Goal: Check status: Check status

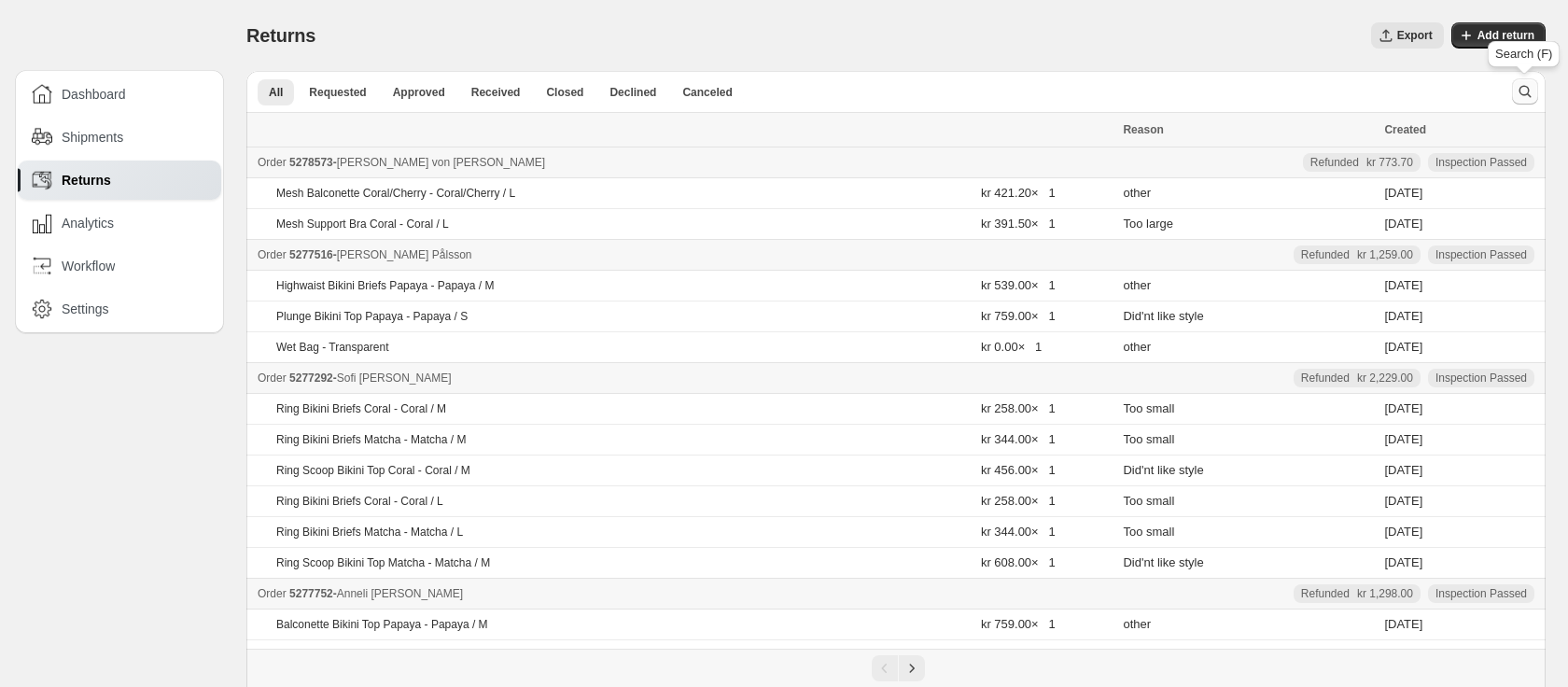
click at [1525, 90] on icon "Search and filter results" at bounding box center [1525, 91] width 18 height 18
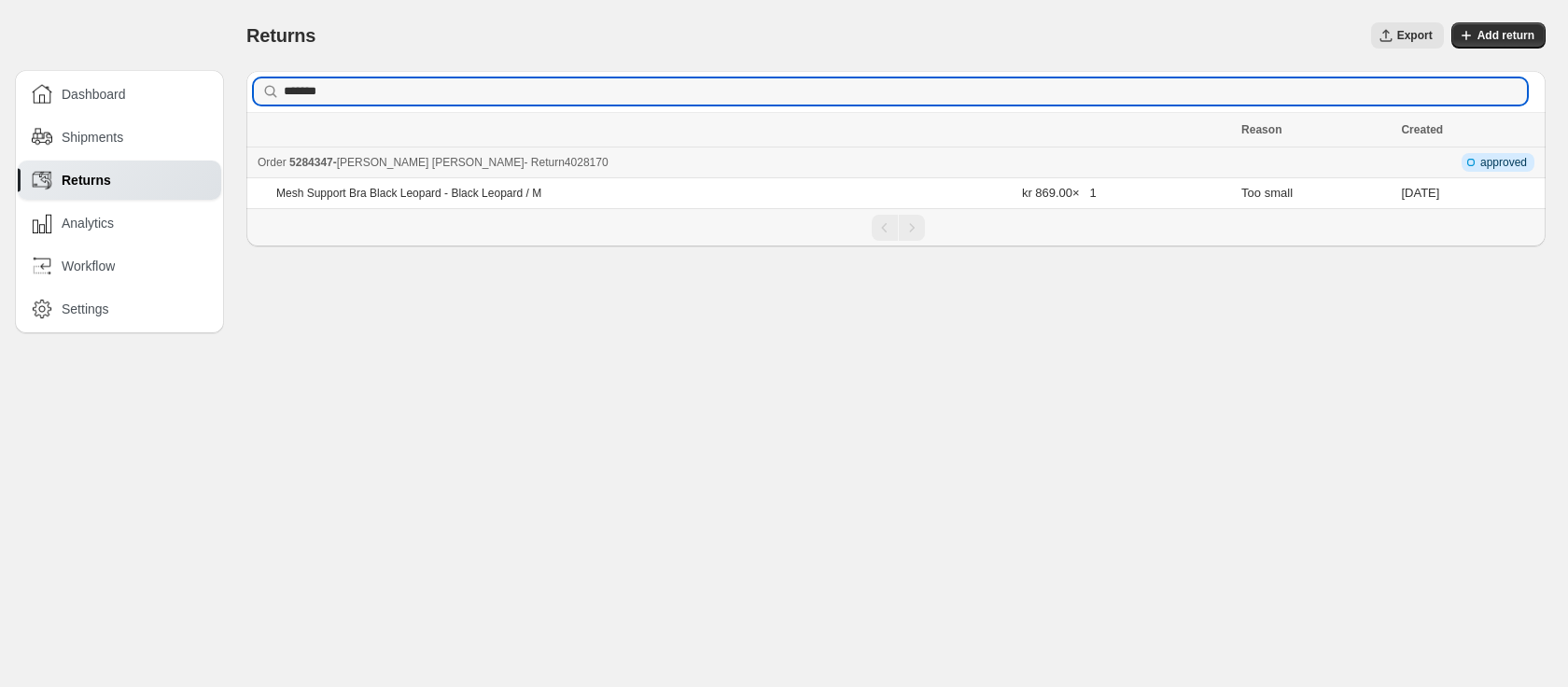
type input "*******"
click at [306, 156] on span "5284347" at bounding box center [310, 162] width 43 height 14
